Goal: Task Accomplishment & Management: Use online tool/utility

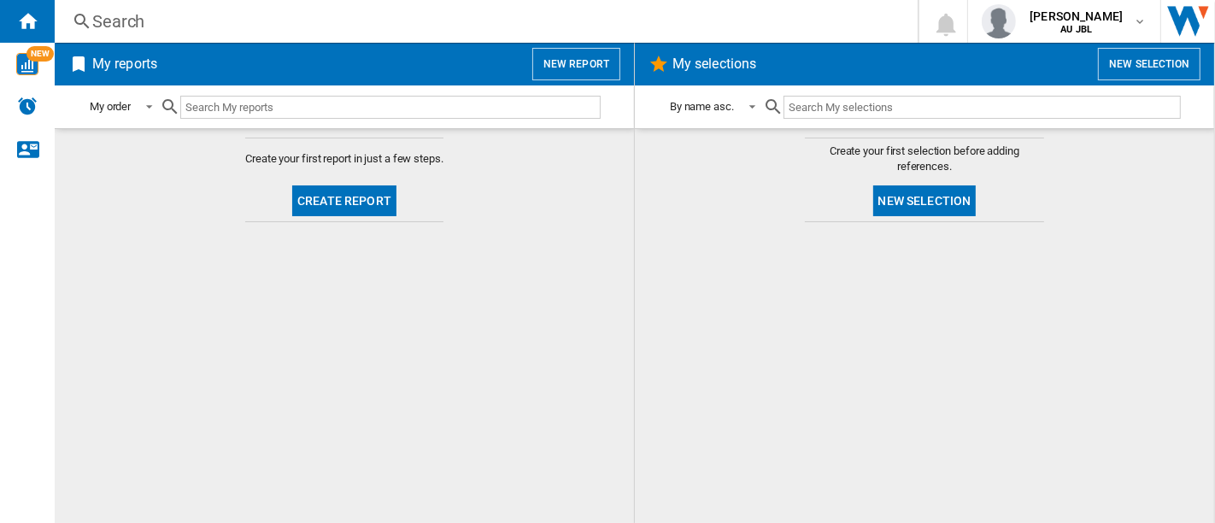
click at [381, 195] on button "Create report" at bounding box center [344, 200] width 104 height 31
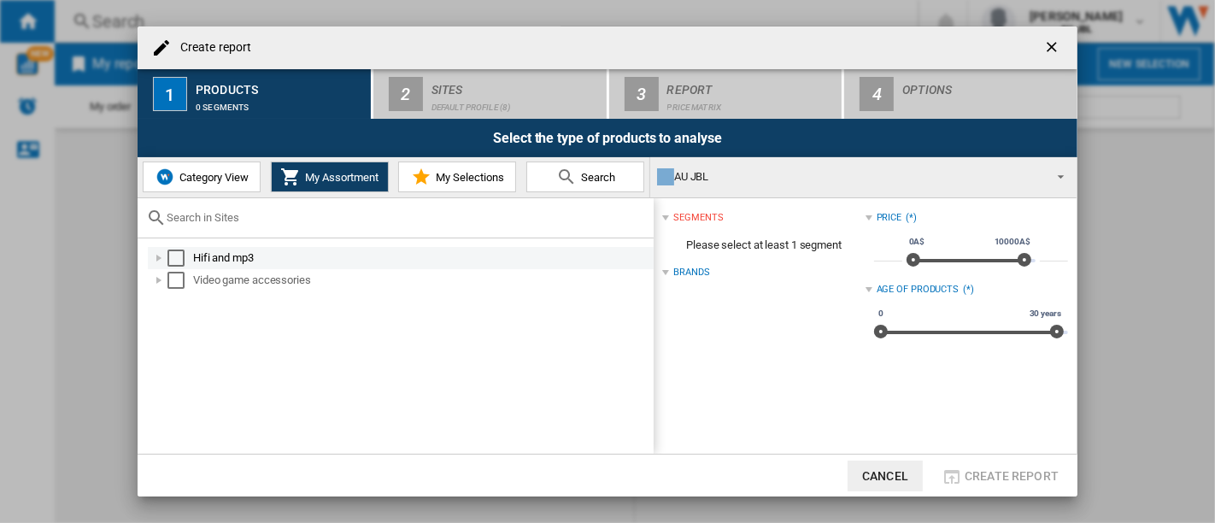
click at [193, 249] on div "Hifi and mp3" at bounding box center [422, 257] width 458 height 17
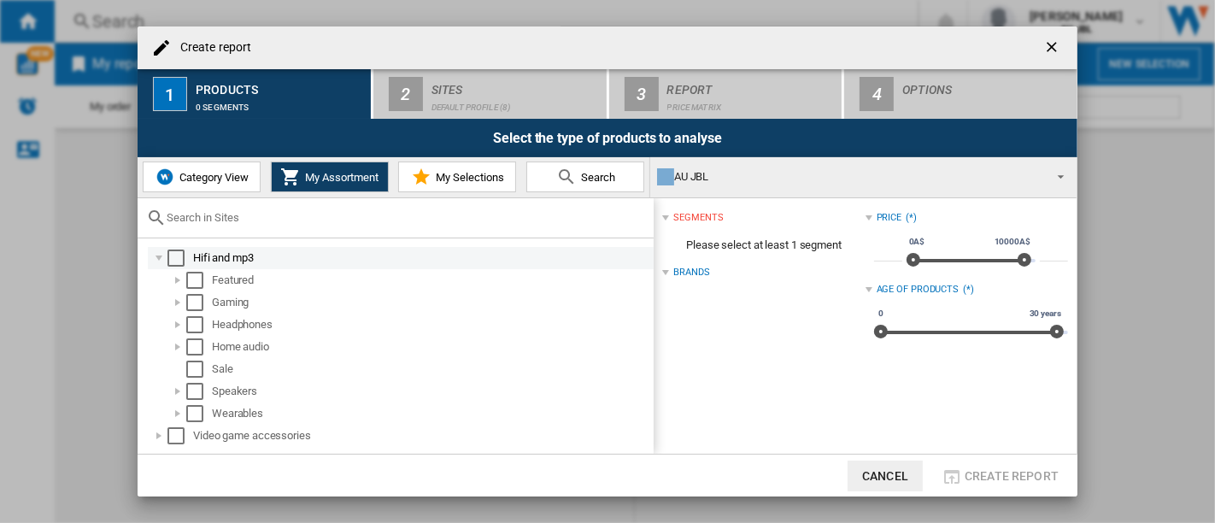
click at [173, 257] on div "Select" at bounding box center [175, 257] width 17 height 17
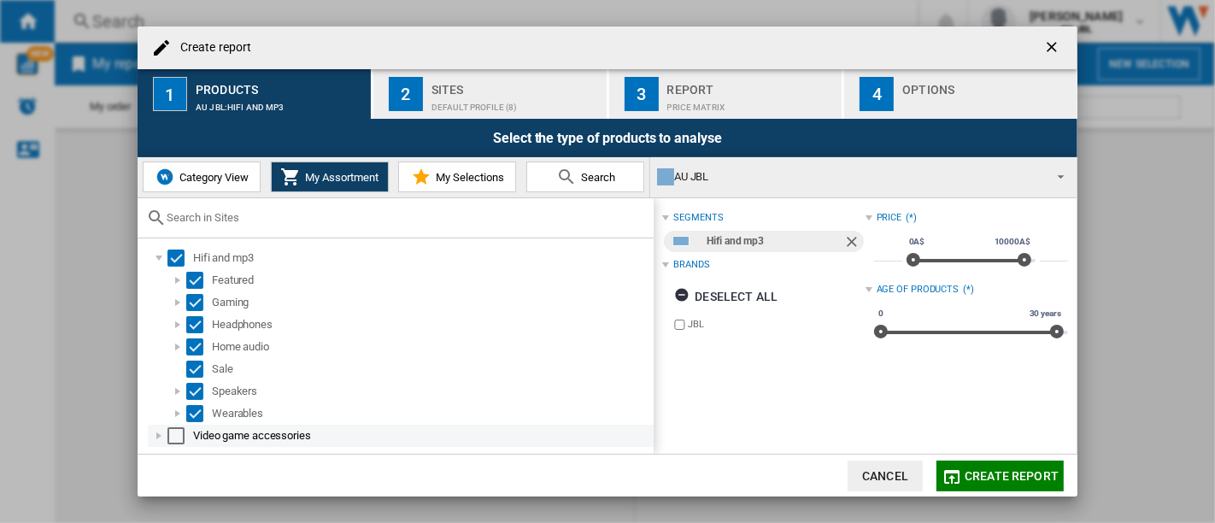
click at [173, 437] on div "Select" at bounding box center [175, 435] width 17 height 17
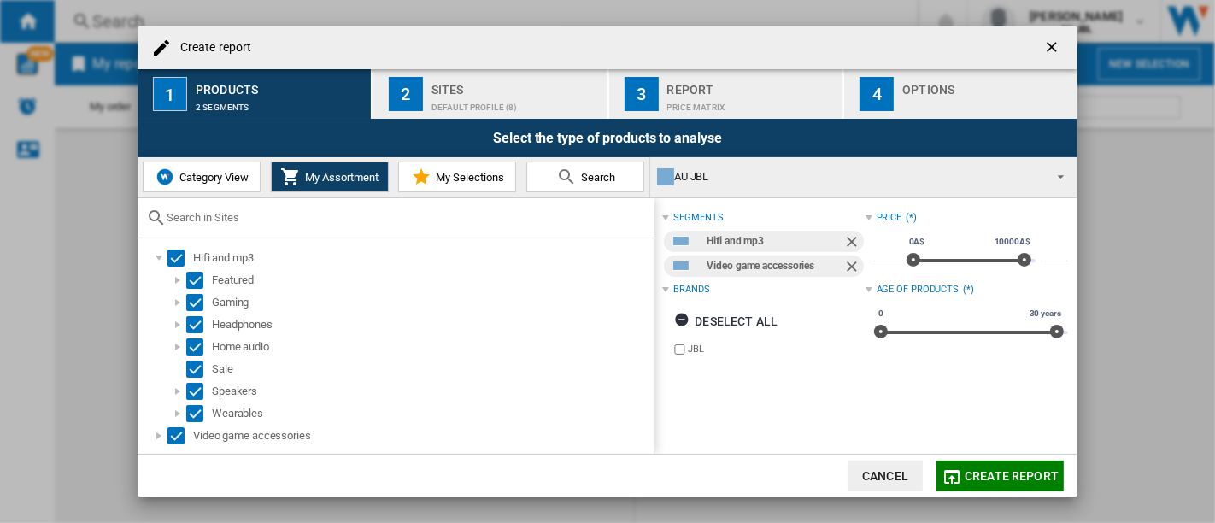
click at [986, 476] on span "Create report" at bounding box center [1012, 476] width 94 height 14
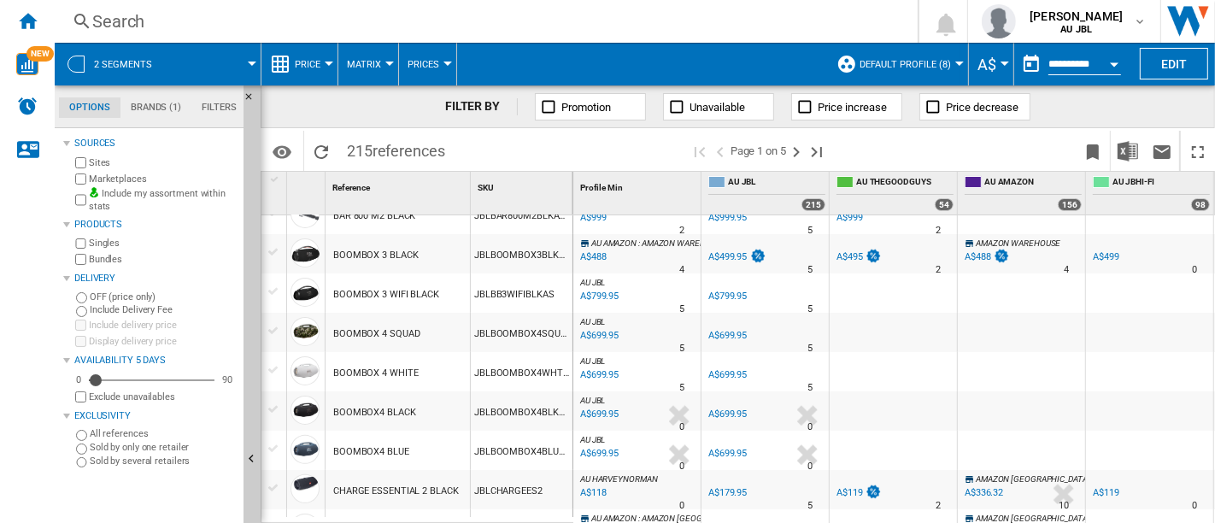
scroll to position [95, 0]
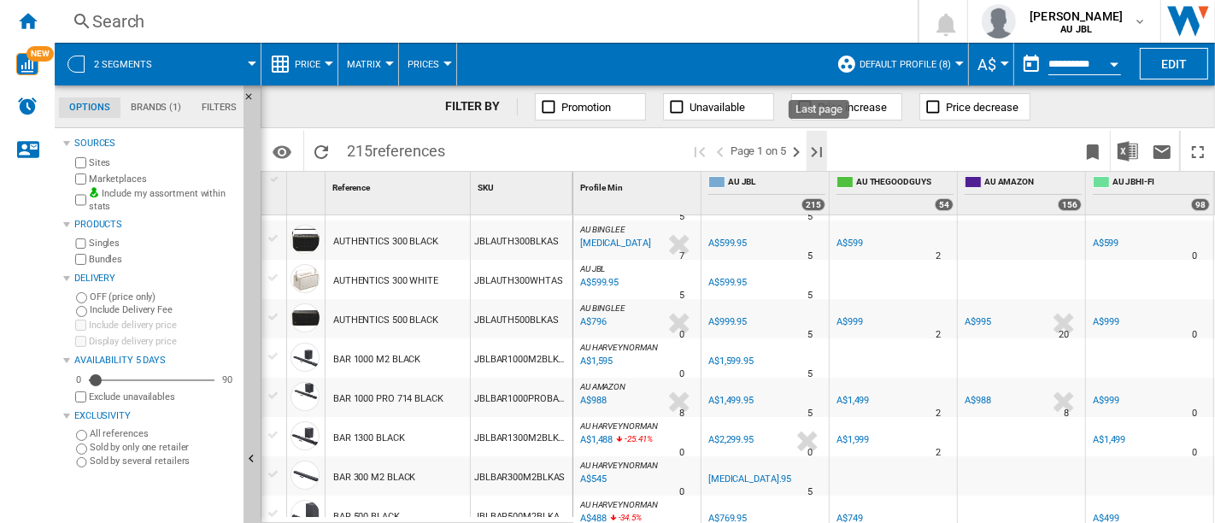
click at [813, 150] on ng-md-icon "Last page" at bounding box center [817, 152] width 21 height 21
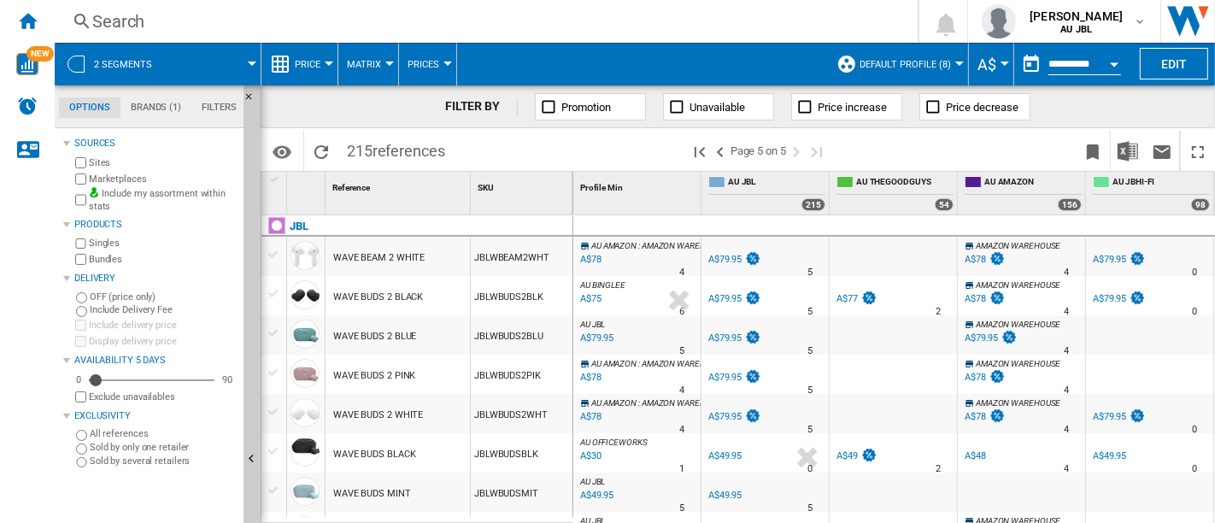
scroll to position [305, 0]
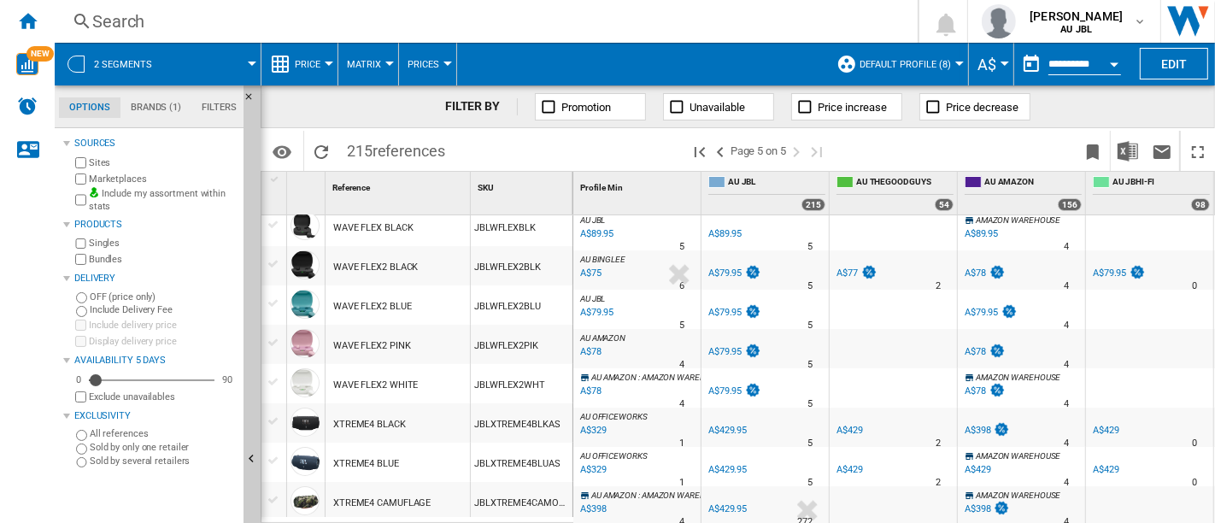
click at [344, 422] on div "XTREME4 BLACK" at bounding box center [369, 424] width 73 height 39
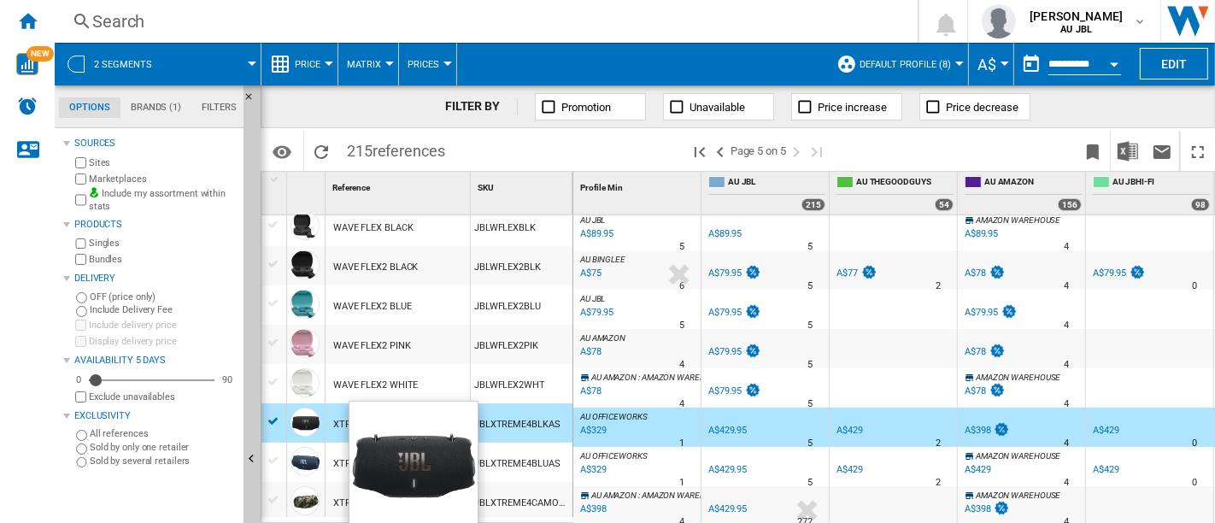
click at [311, 422] on div at bounding box center [304, 422] width 29 height 29
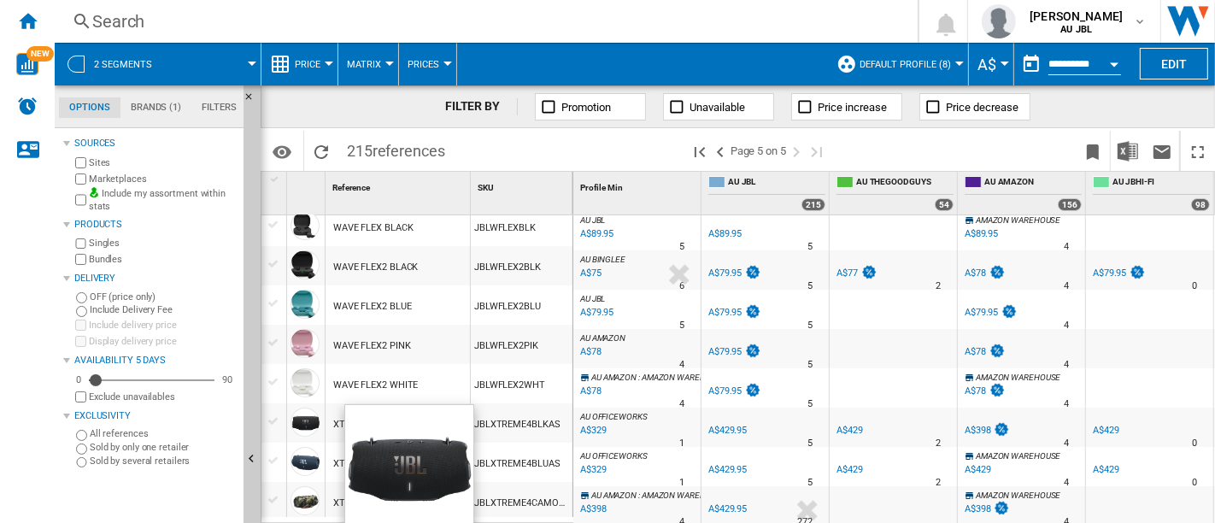
click at [309, 423] on div at bounding box center [304, 422] width 29 height 29
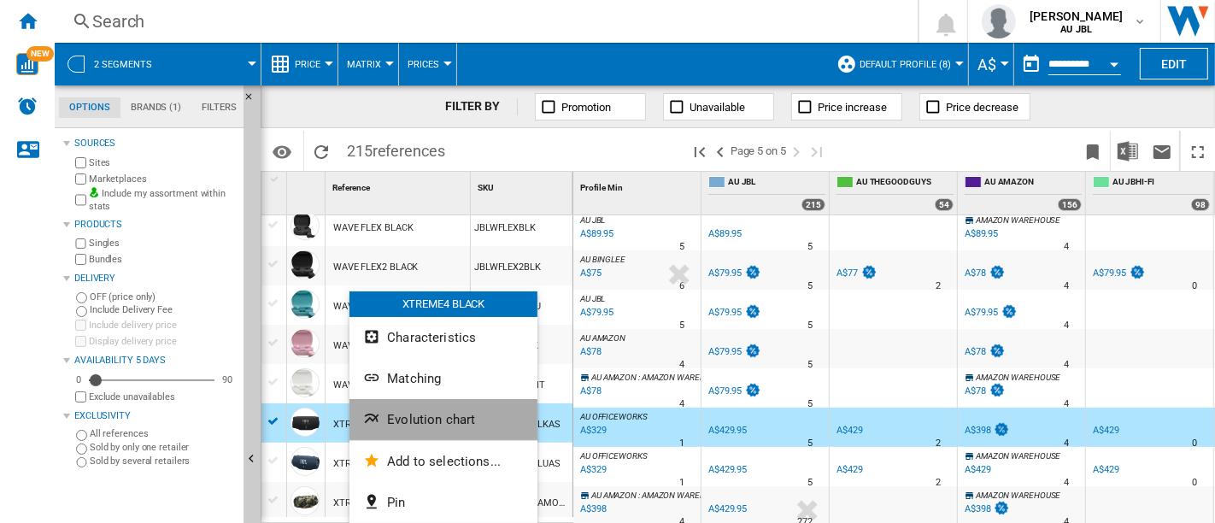
click at [433, 420] on span "Evolution chart" at bounding box center [431, 419] width 88 height 15
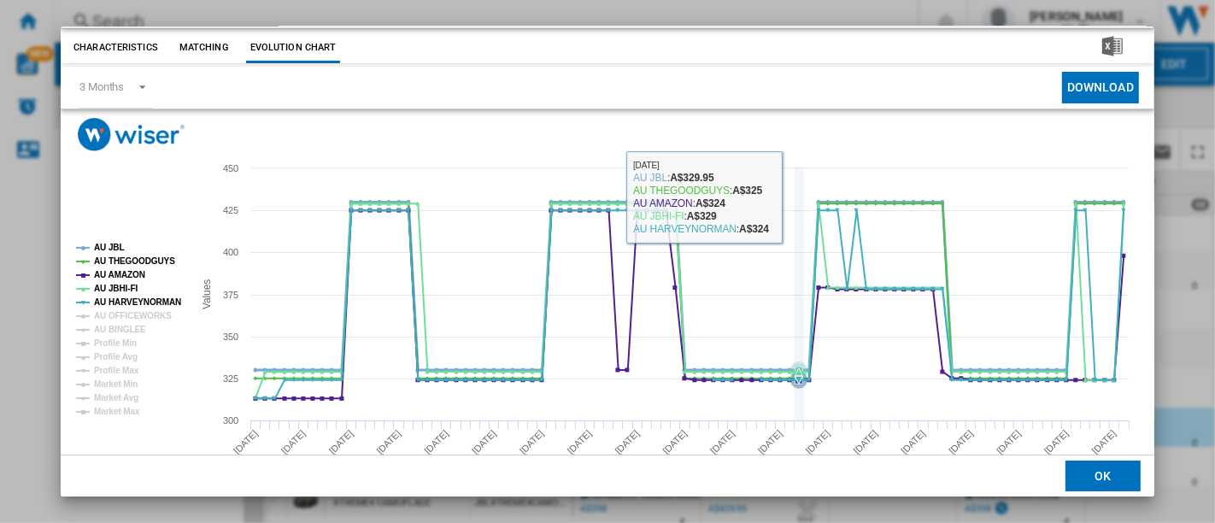
scroll to position [79, 0]
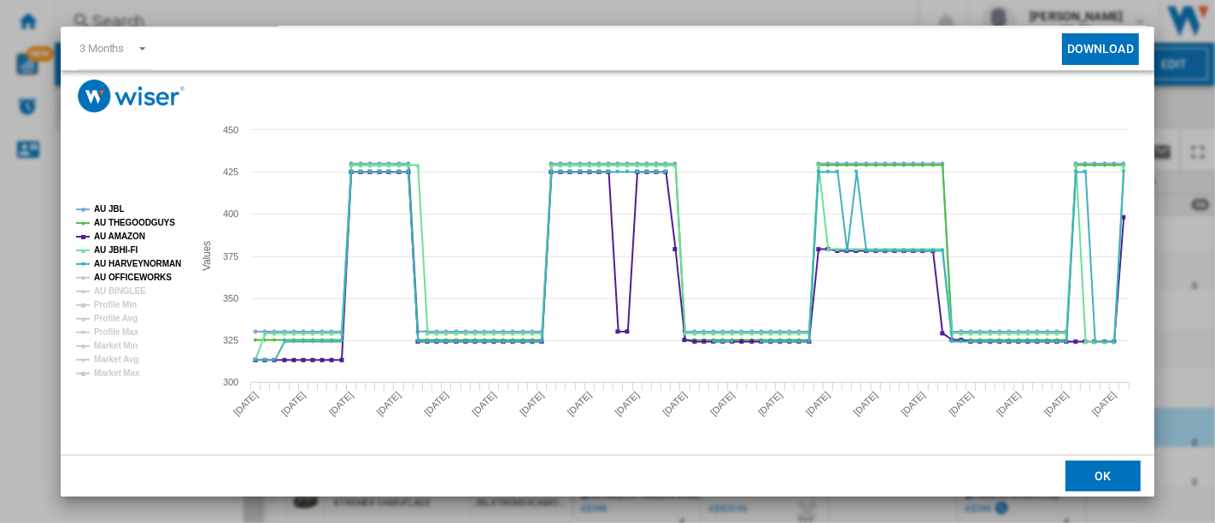
click at [154, 279] on tspan "AU OFFICEWORKS" at bounding box center [133, 277] width 78 height 9
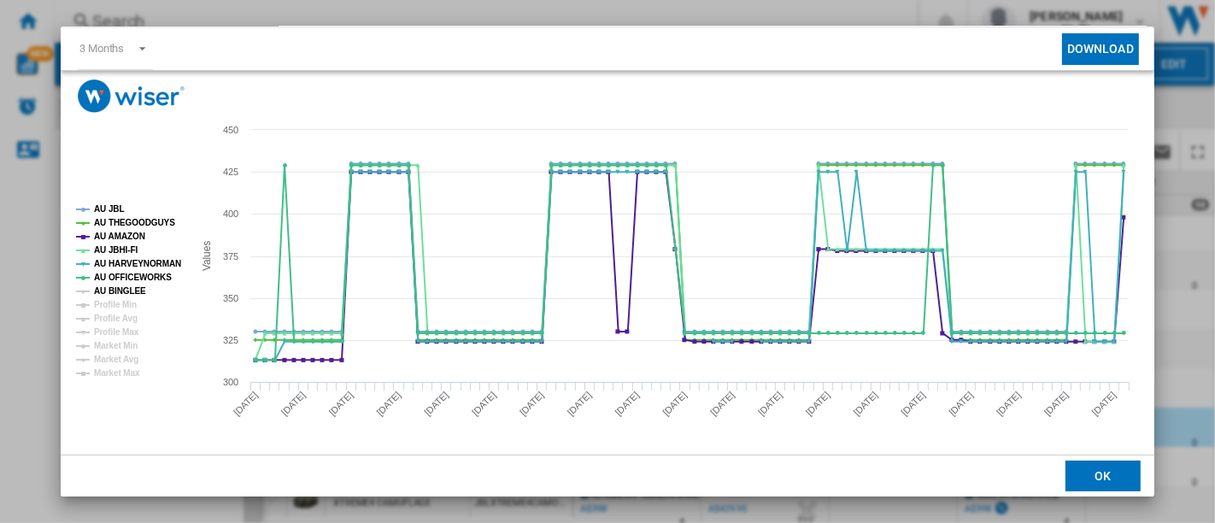
click at [135, 292] on tspan "AU BINGLEE" at bounding box center [120, 290] width 52 height 9
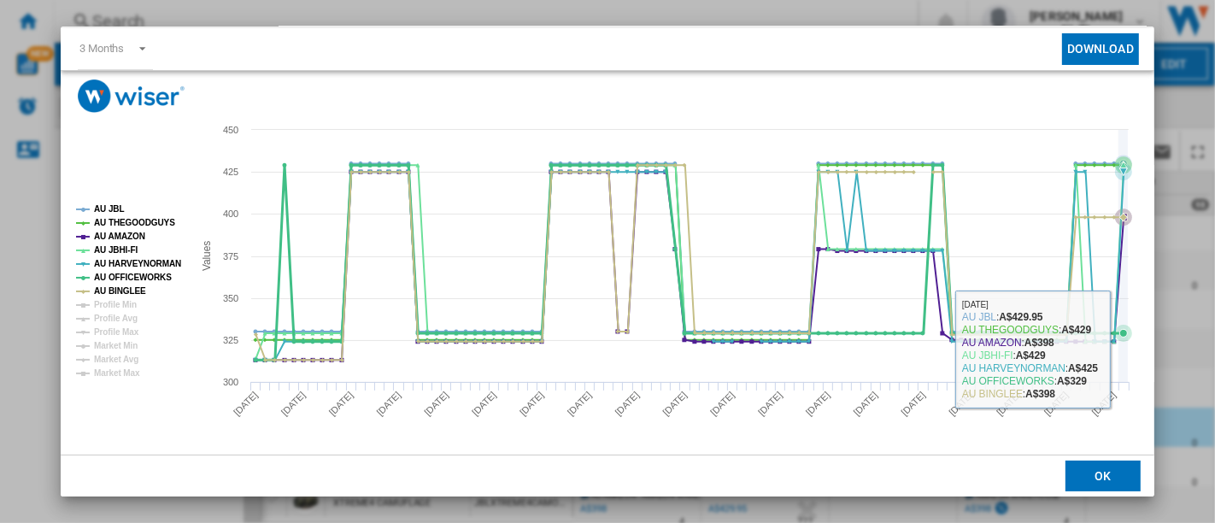
click at [1124, 349] on icon "Product popup" at bounding box center [1124, 256] width 0 height 252
